Goal: Book appointment/travel/reservation

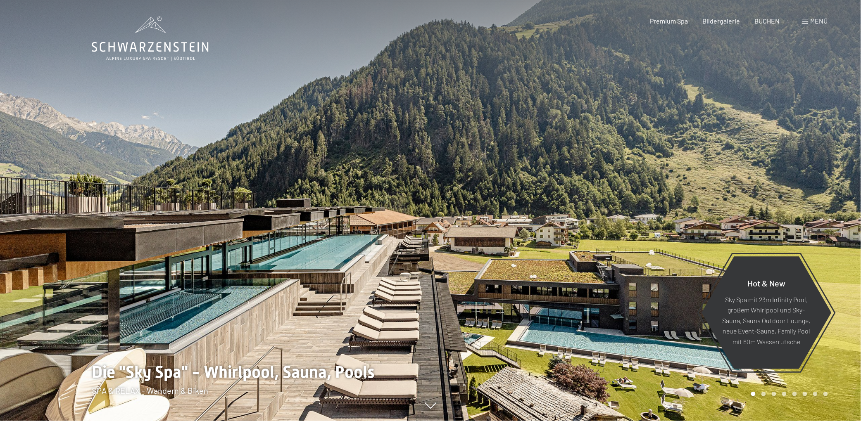
click at [806, 24] on div "Menü" at bounding box center [815, 21] width 25 height 9
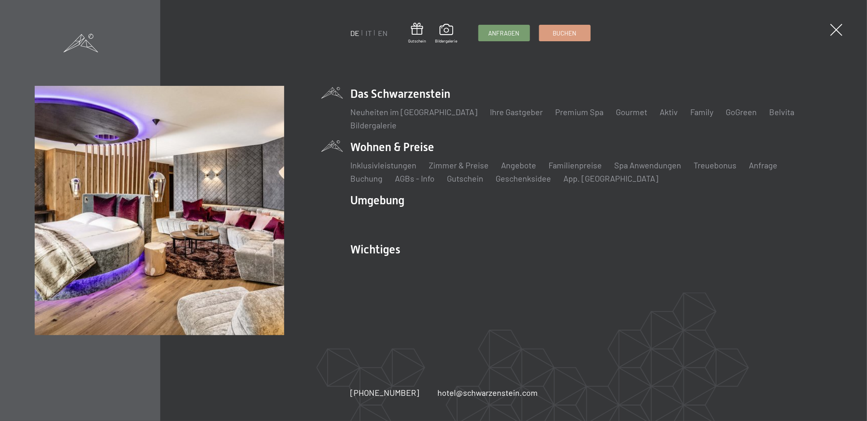
click at [399, 142] on li "Wohnen & Preise Inklusivleistungen Zimmer & Preise Liste Angebote Liste Familie…" at bounding box center [592, 161] width 482 height 45
click at [525, 171] on li "Angebote Liste" at bounding box center [518, 165] width 35 height 12
click at [525, 168] on link "Angebote" at bounding box center [518, 165] width 35 height 10
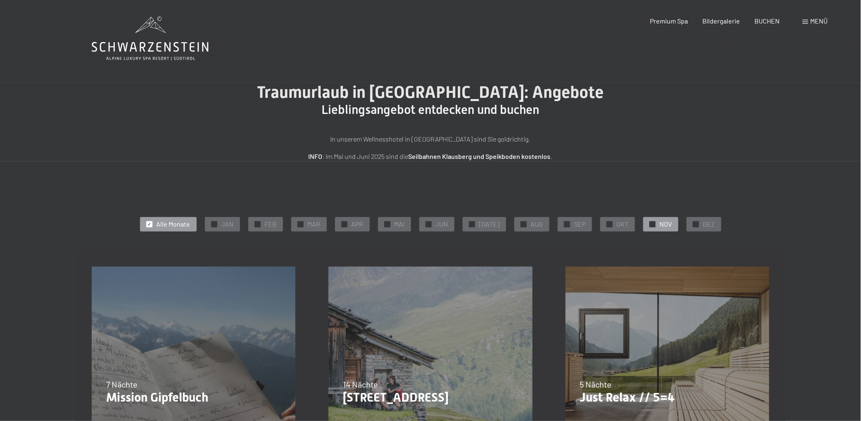
click at [651, 223] on span "✓" at bounding box center [652, 224] width 3 height 6
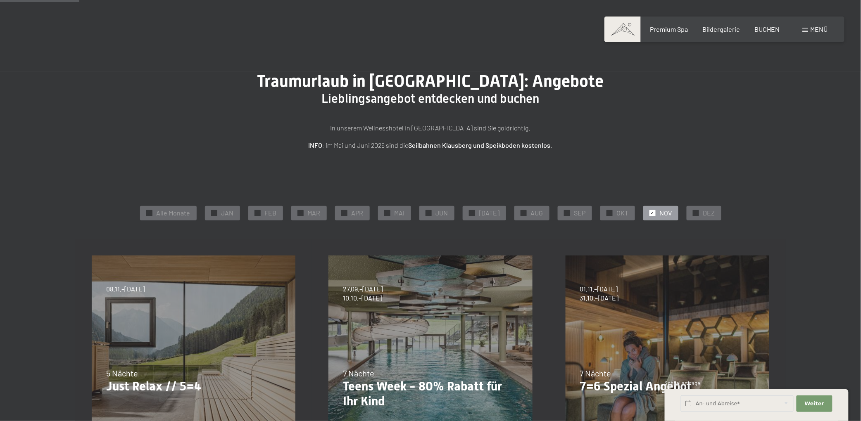
scroll to position [83, 0]
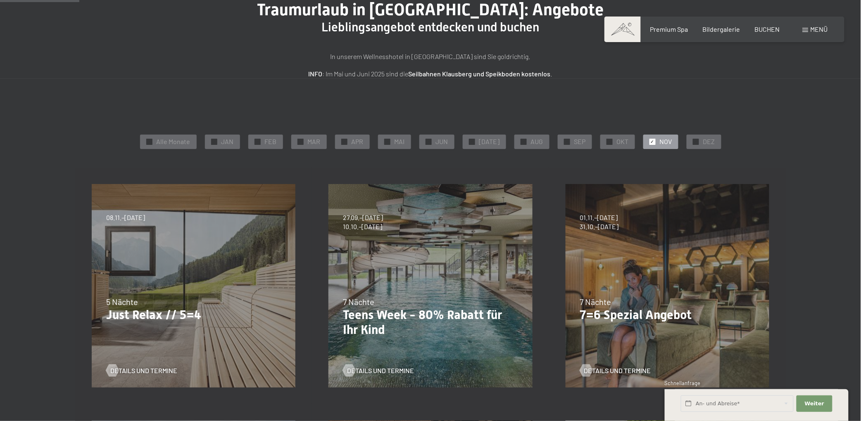
click at [616, 262] on div "04.10.–26.10.2025 01.11.–21.12.2025 10.01.–01.02.2026 07.03.–29.03.2026 16.05.–…" at bounding box center [667, 286] width 237 height 237
click at [816, 407] on span "Weiter" at bounding box center [814, 403] width 19 height 7
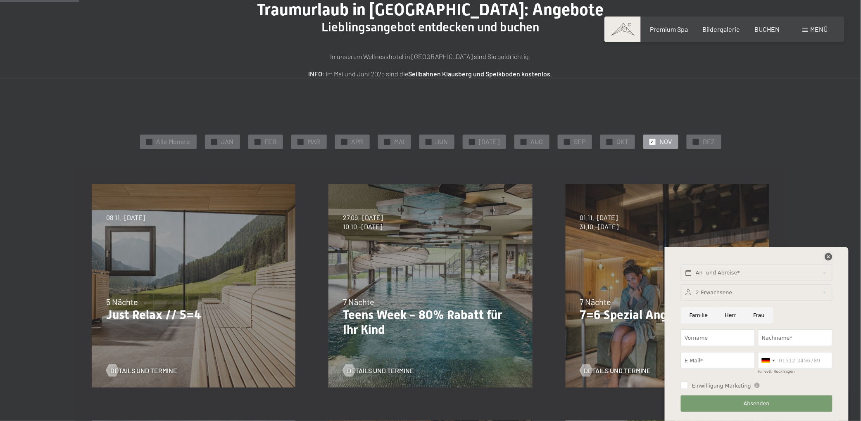
click at [828, 254] on icon at bounding box center [828, 256] width 7 height 7
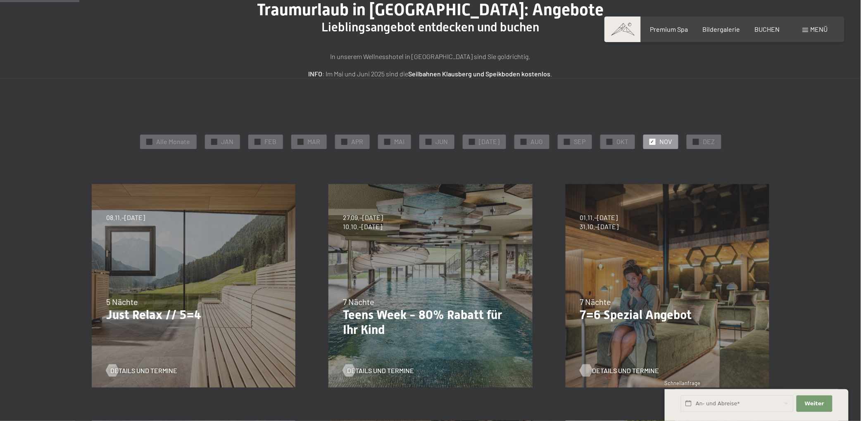
click at [609, 371] on span "Details und Termine" at bounding box center [625, 370] width 67 height 9
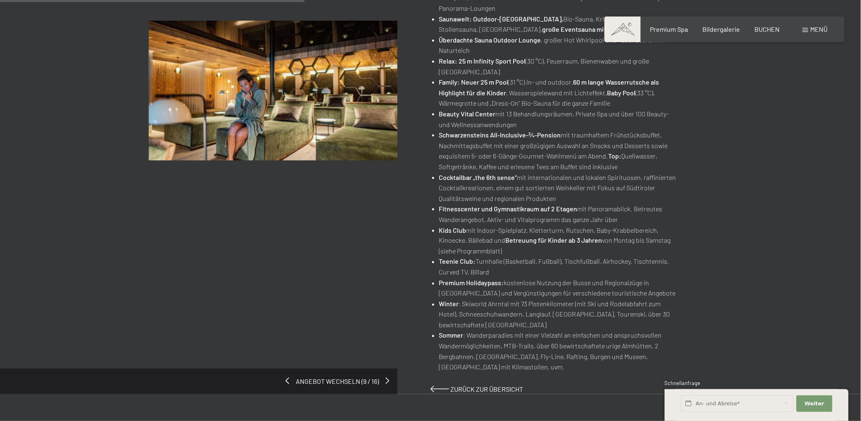
scroll to position [413, 0]
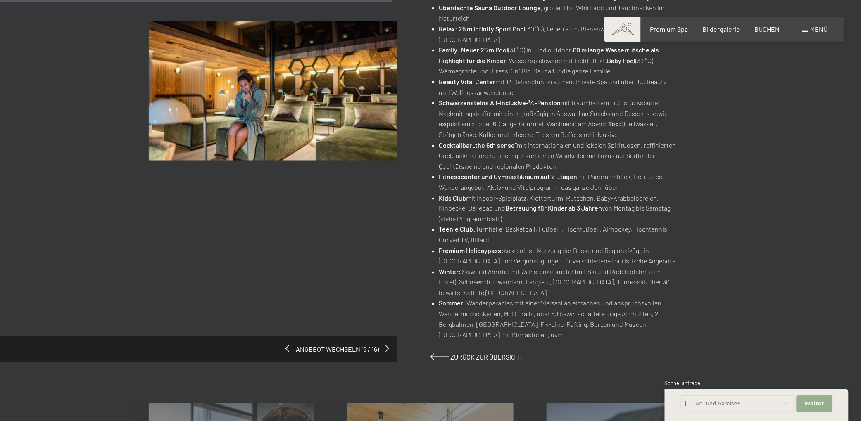
click at [808, 402] on span "Weiter" at bounding box center [814, 403] width 19 height 7
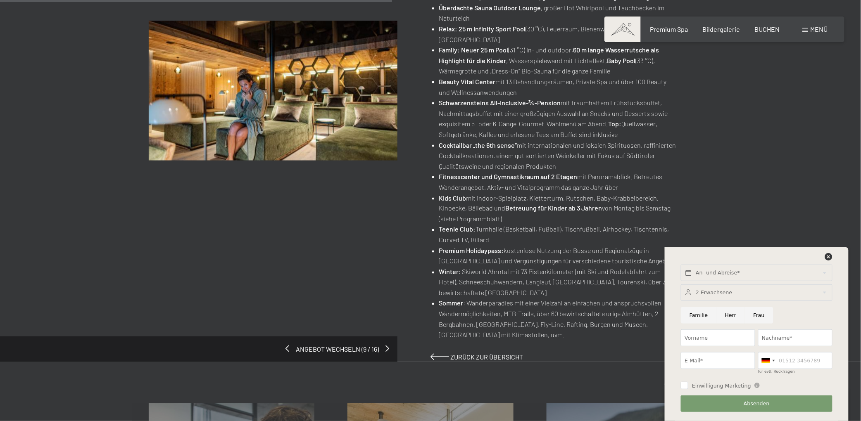
click at [295, 269] on div "Angebot wechseln (9 / 16) 04.10.–26.10.2025 • 01.11.–21.12.2025 • 10.01.–01.02.…" at bounding box center [431, 36] width 564 height 651
click at [829, 255] on icon at bounding box center [828, 256] width 7 height 7
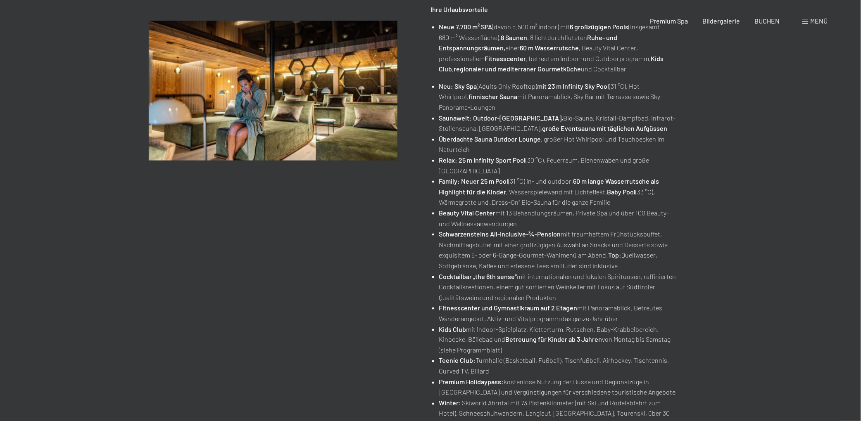
scroll to position [0, 0]
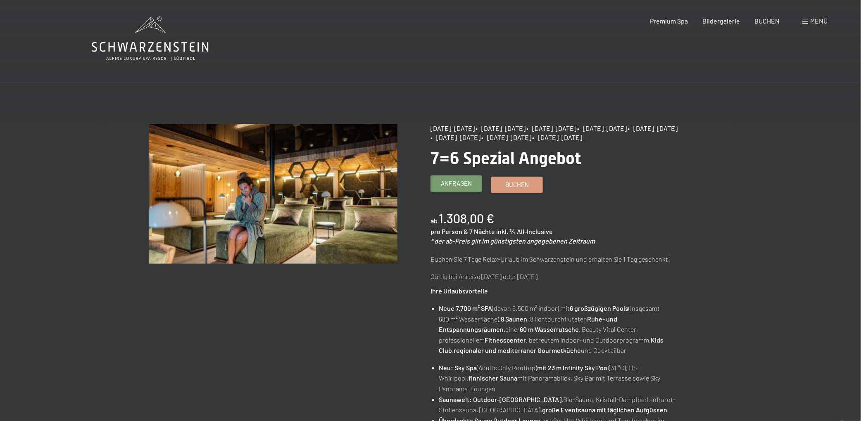
click at [465, 184] on span "Anfragen" at bounding box center [456, 183] width 31 height 9
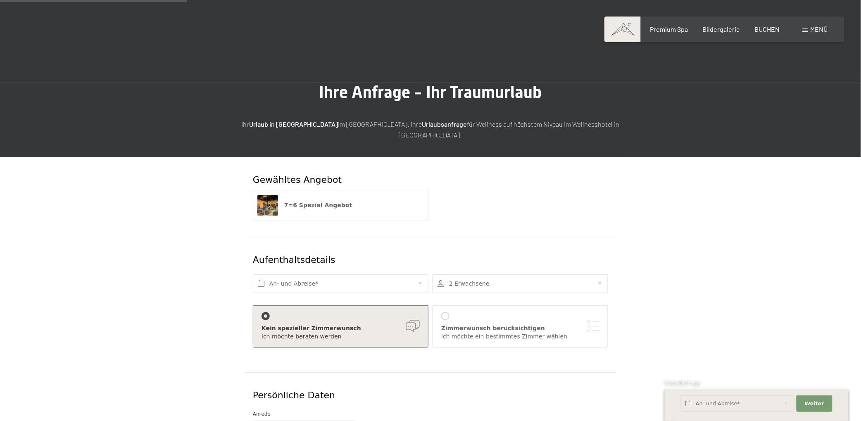
scroll to position [165, 0]
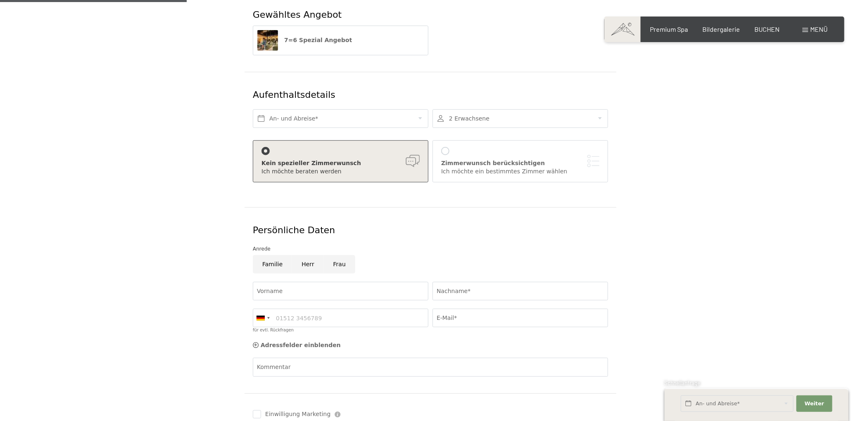
click at [595, 109] on div at bounding box center [520, 118] width 176 height 19
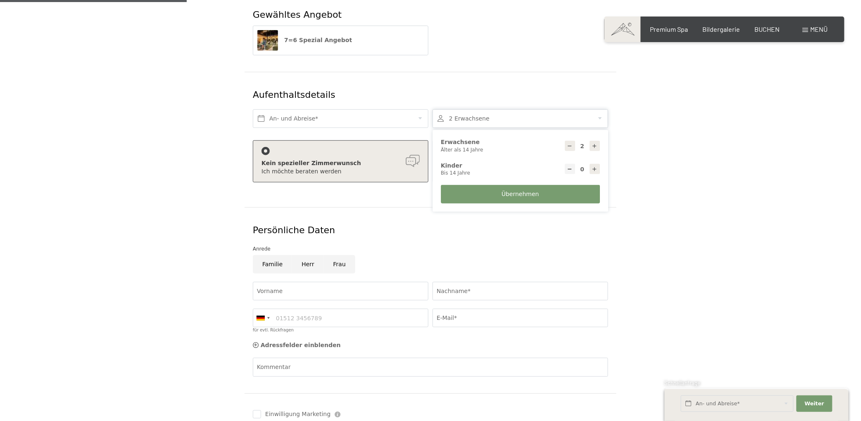
click at [690, 131] on form "Gewähltes Angebot 7=6 Spezial Angebot Aufenthaltsdetails An- und Abreise* 2 Erw…" at bounding box center [431, 234] width 564 height 485
